Goal: Information Seeking & Learning: Find specific page/section

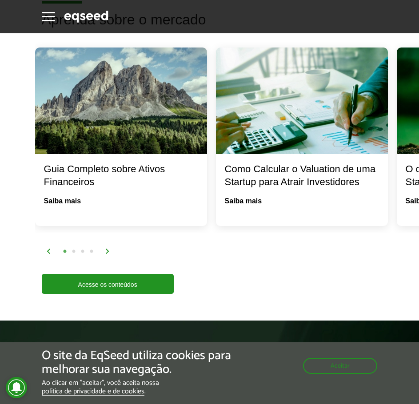
scroll to position [1982, 0]
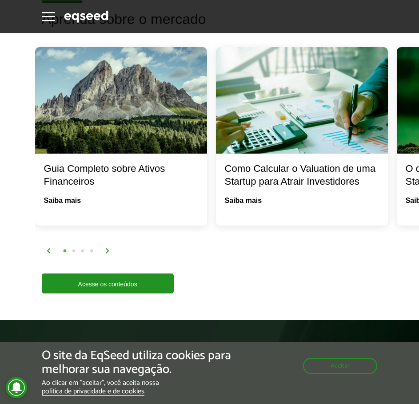
click at [106, 251] on img at bounding box center [107, 250] width 5 height 5
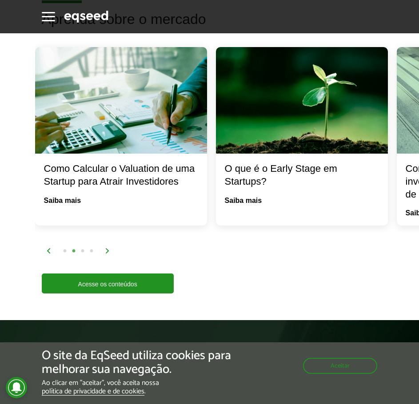
click at [106, 251] on img at bounding box center [107, 250] width 5 height 5
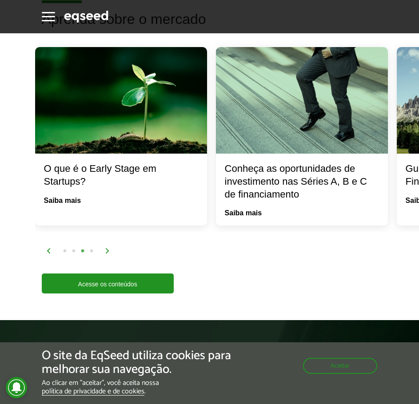
click at [106, 251] on img at bounding box center [107, 250] width 5 height 5
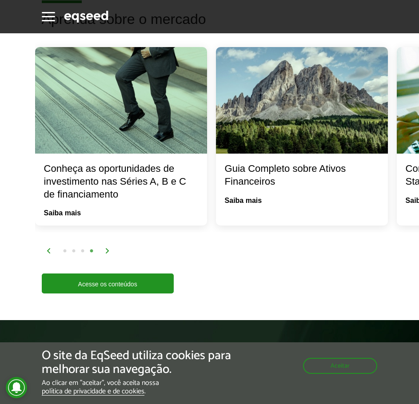
click at [107, 251] on img at bounding box center [107, 250] width 5 height 5
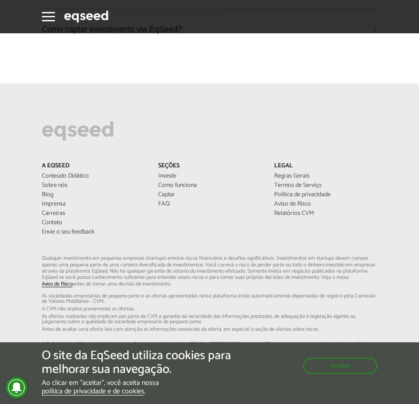
scroll to position [2959, 0]
click at [291, 213] on link "Relatórios CVM" at bounding box center [325, 213] width 103 height 6
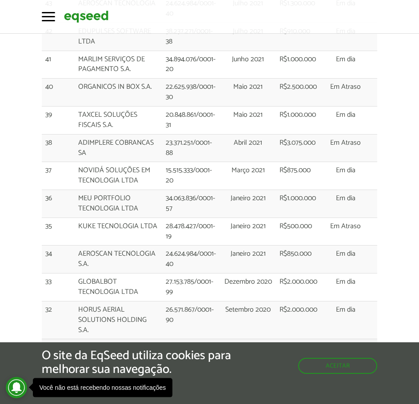
scroll to position [1421, 0]
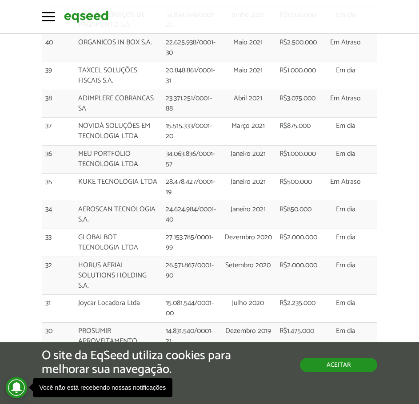
drag, startPoint x: 347, startPoint y: 366, endPoint x: 339, endPoint y: 367, distance: 7.8
click at [347, 365] on button "Aceitar" at bounding box center [338, 365] width 77 height 14
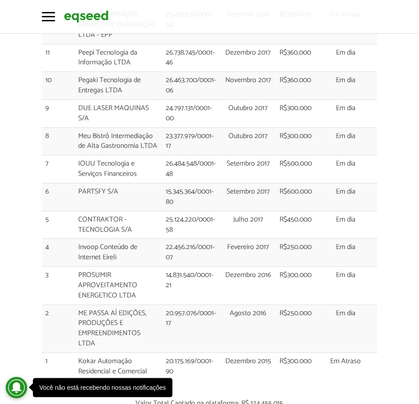
scroll to position [2253, 0]
